Goal: Unclear

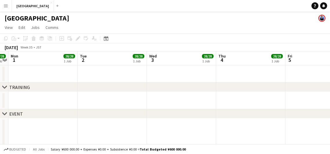
scroll to position [0, 199]
